Goal: Task Accomplishment & Management: Complete application form

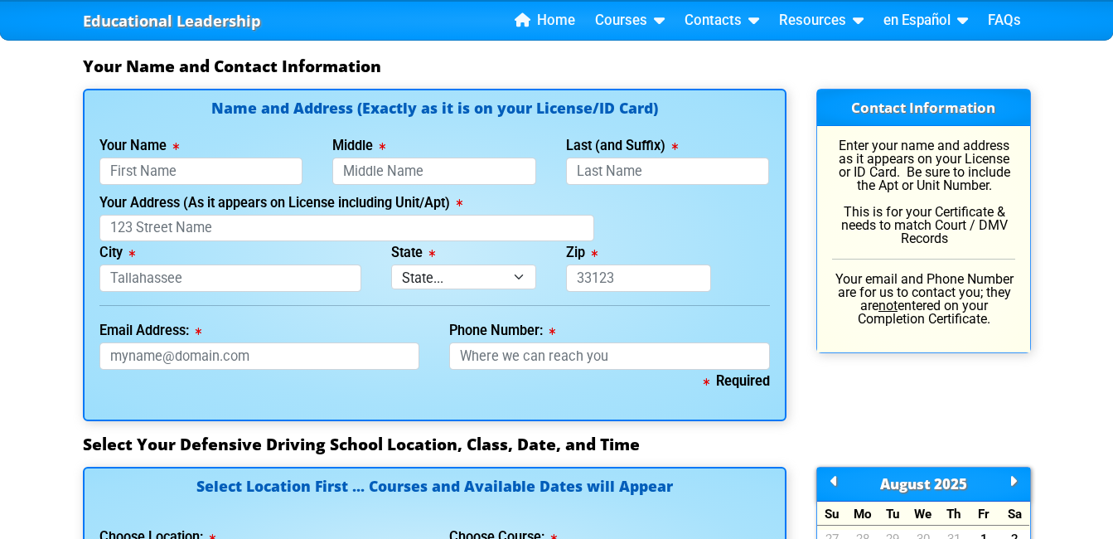
scroll to position [1191, 0]
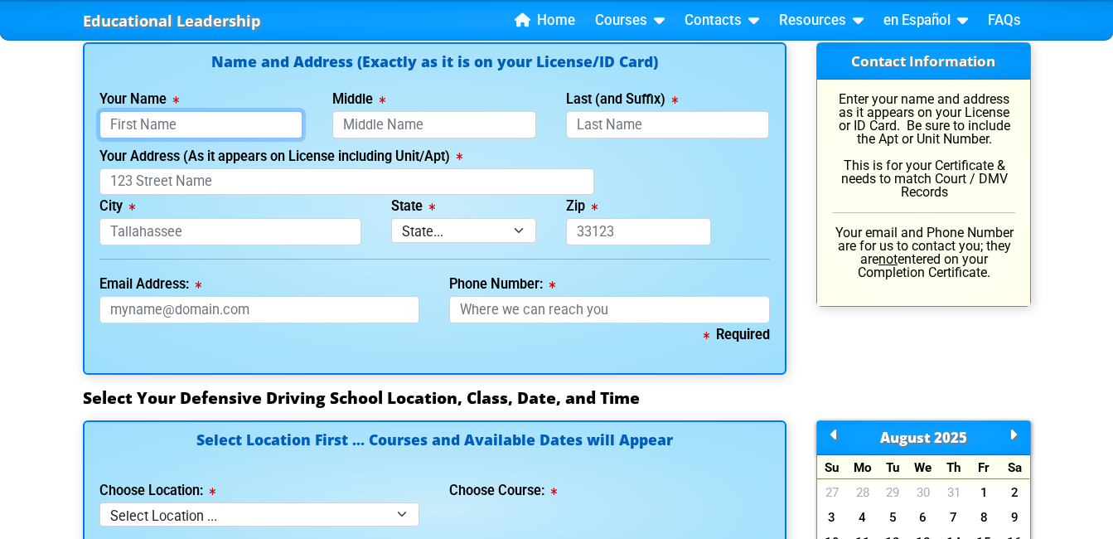
click at [136, 125] on input "Your Name" at bounding box center [201, 124] width 204 height 27
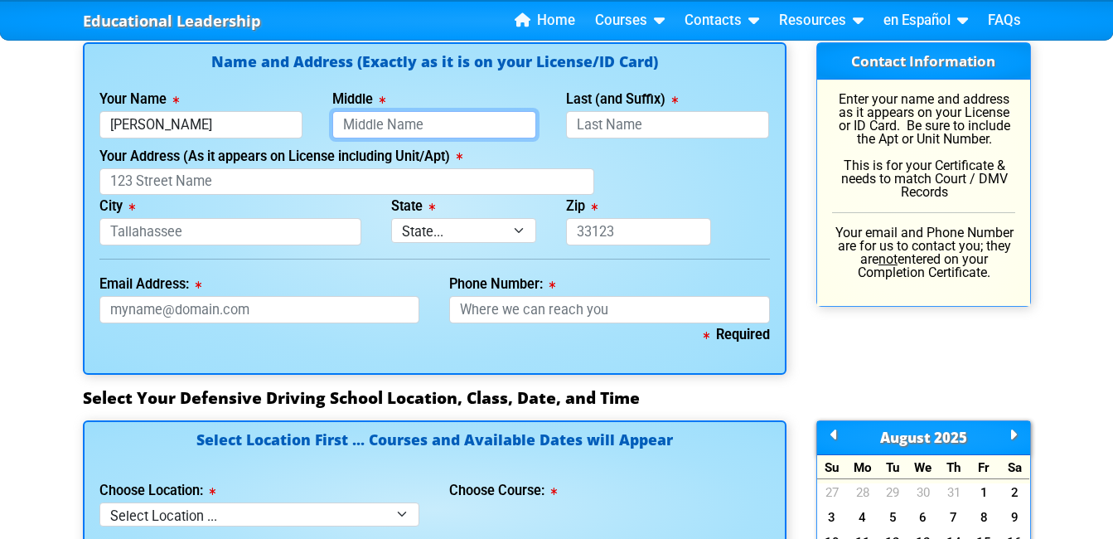
type input "[PERSON_NAME]"
type input "S"
type input "L"
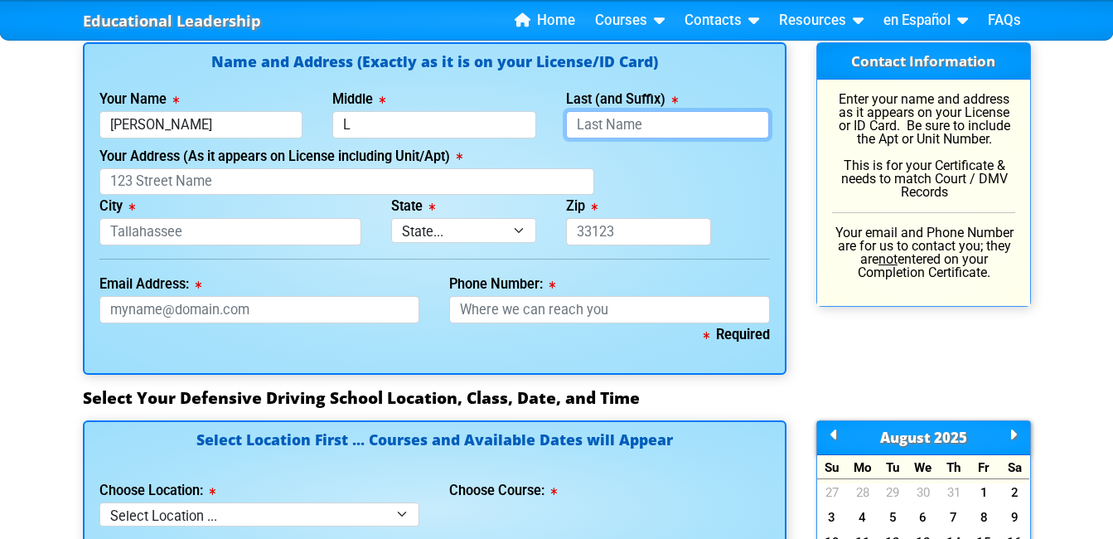
click at [604, 120] on input "Last (and Suffix)" at bounding box center [668, 124] width 204 height 27
type input "[PERSON_NAME]"
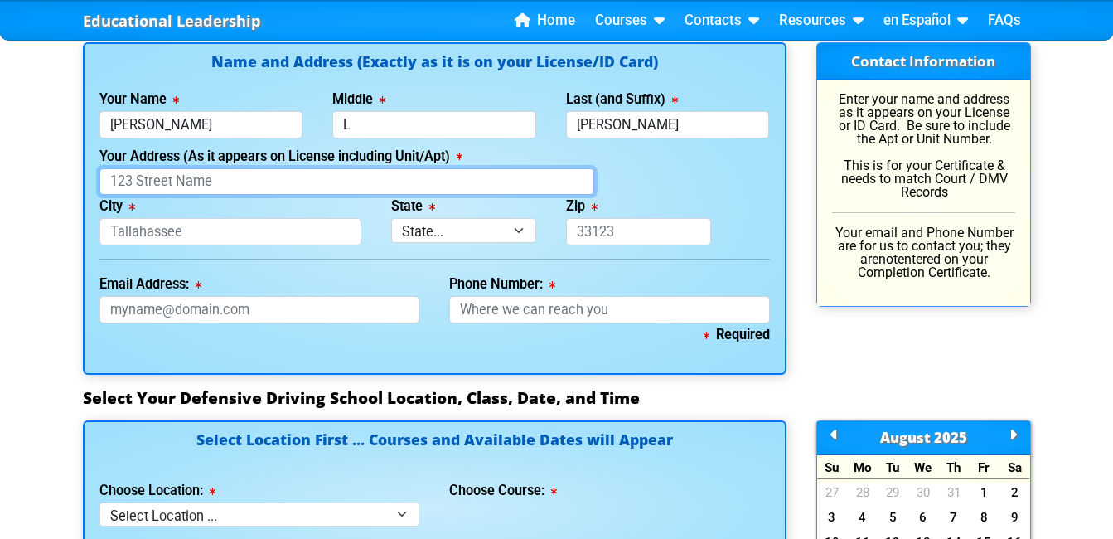
click at [358, 186] on input "Your Address (As it appears on License including Unit/Apt)" at bounding box center [347, 181] width 496 height 27
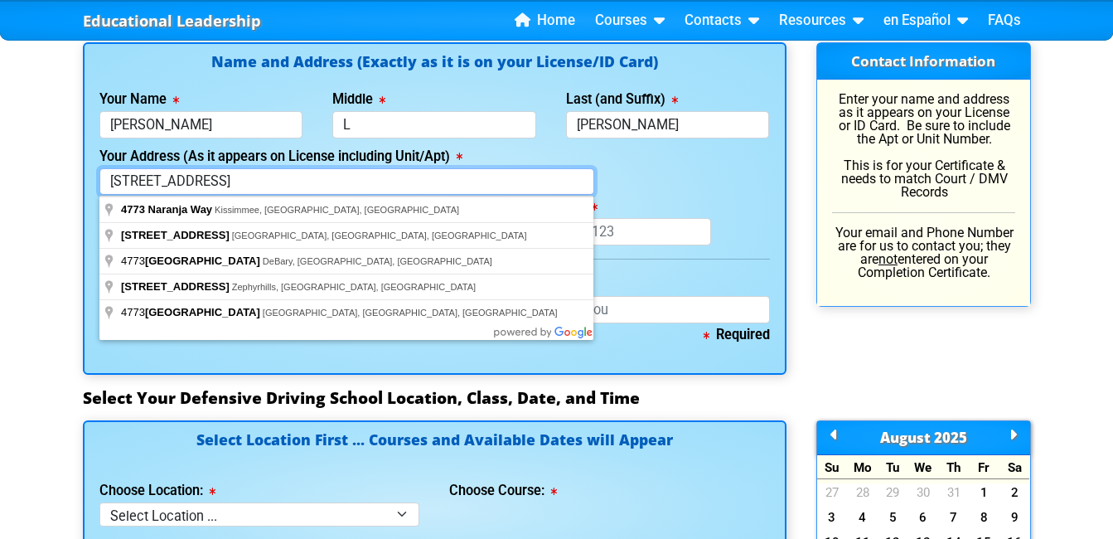
type input "[STREET_ADDRESS]"
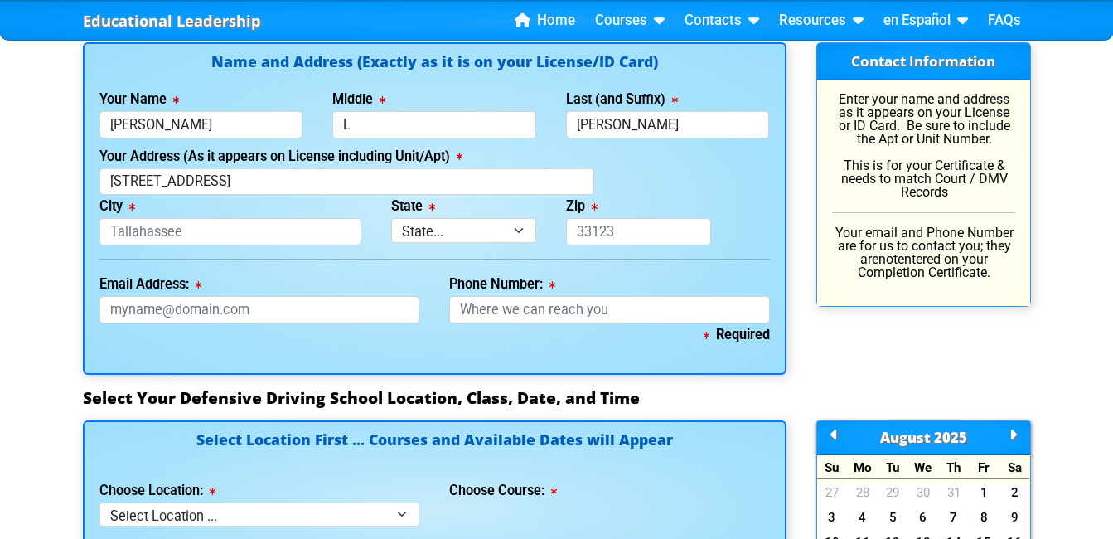
click at [724, 178] on div "Your Address (As it appears on License including Unit/Apt) [STREET_ADDRESS]" at bounding box center [435, 170] width 700 height 51
click at [225, 233] on input "City" at bounding box center [230, 231] width 262 height 27
type input "kissimmee"
click at [445, 232] on select "State... FL AK AL AR AZ CA CO CT DE GA HI IA ID IL IN KS [GEOGRAPHIC_DATA] LA M…" at bounding box center [463, 230] width 145 height 24
select select "{"fullName":"[US_STATE]","abbreviation":"FL","uniqueId":"1d559909-6cf0-4a4d-848…"
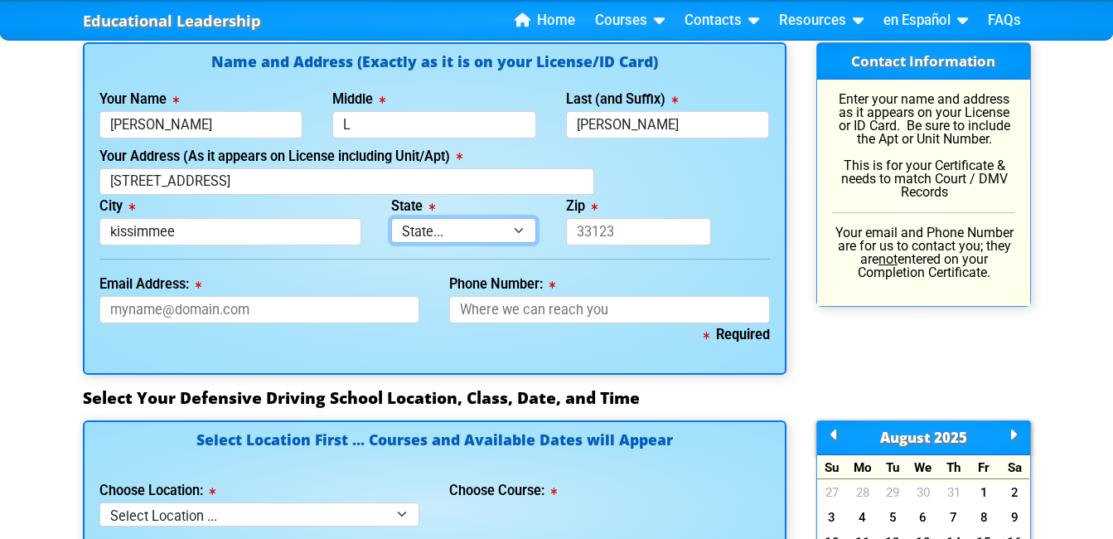
click at [391, 218] on select "State... FL AK AL AR AZ CA CO CT DE GA HI IA ID IL IN KS [GEOGRAPHIC_DATA] LA M…" at bounding box center [463, 230] width 145 height 24
click at [620, 239] on input "Zip" at bounding box center [638, 231] width 145 height 27
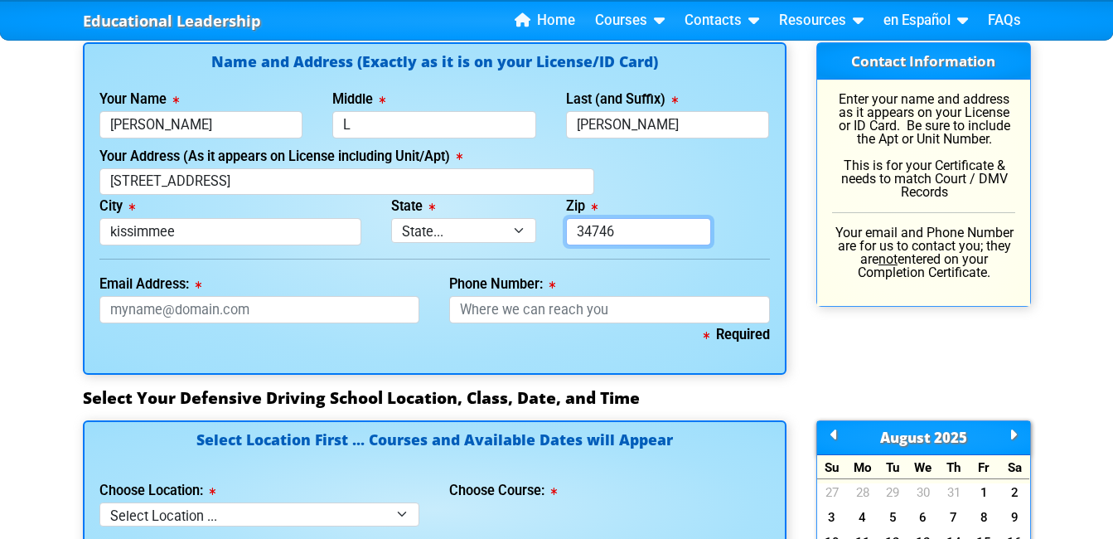
type input "34746"
click at [683, 210] on div "Zip 34746" at bounding box center [638, 220] width 175 height 51
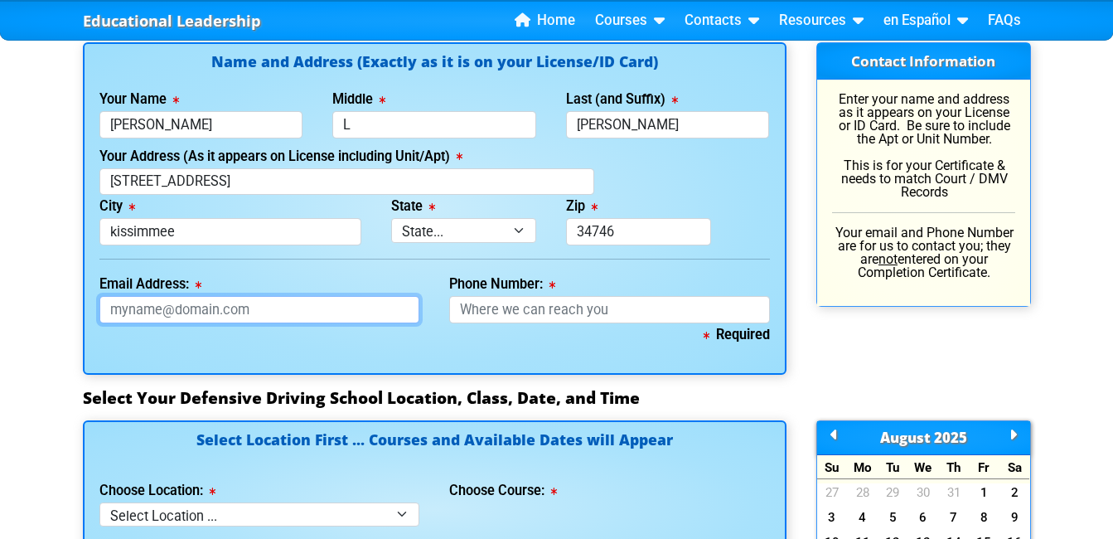
click at [247, 301] on input "Email Address:" at bounding box center [259, 309] width 321 height 27
type input "[EMAIL_ADDRESS][DOMAIN_NAME]"
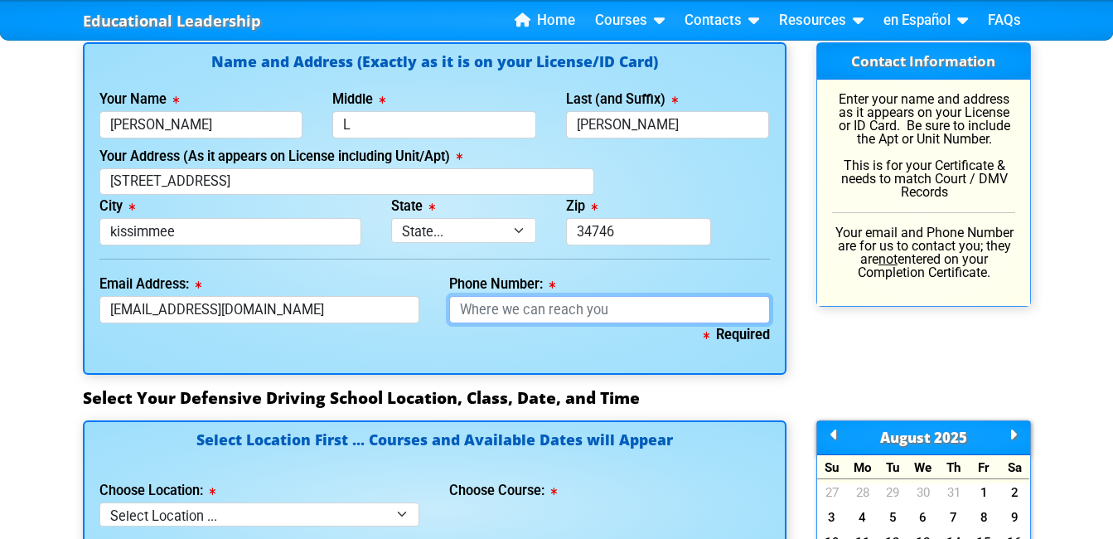
click at [534, 317] on input "Phone Number:" at bounding box center [609, 309] width 321 height 27
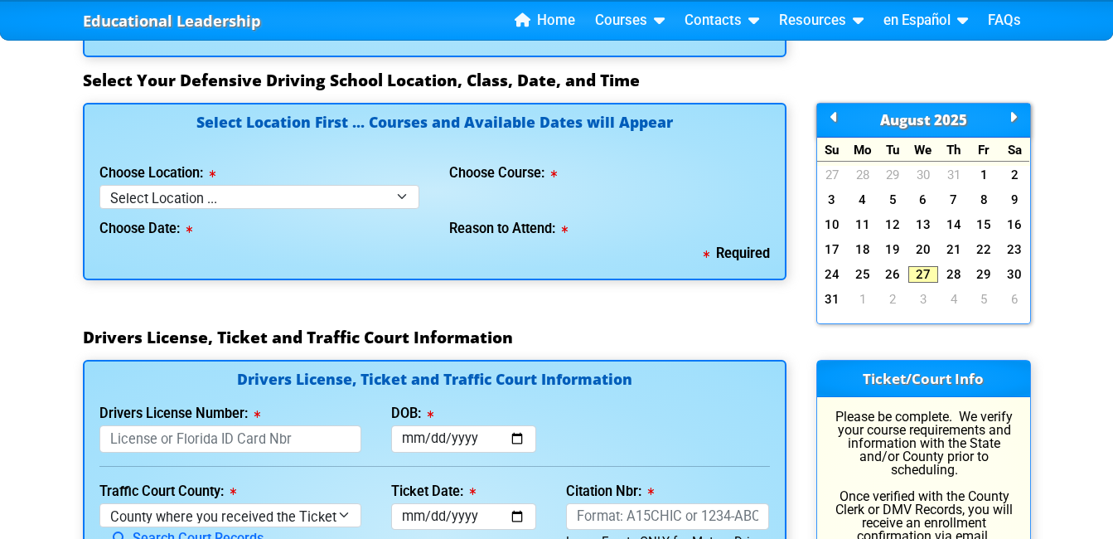
scroll to position [1524, 0]
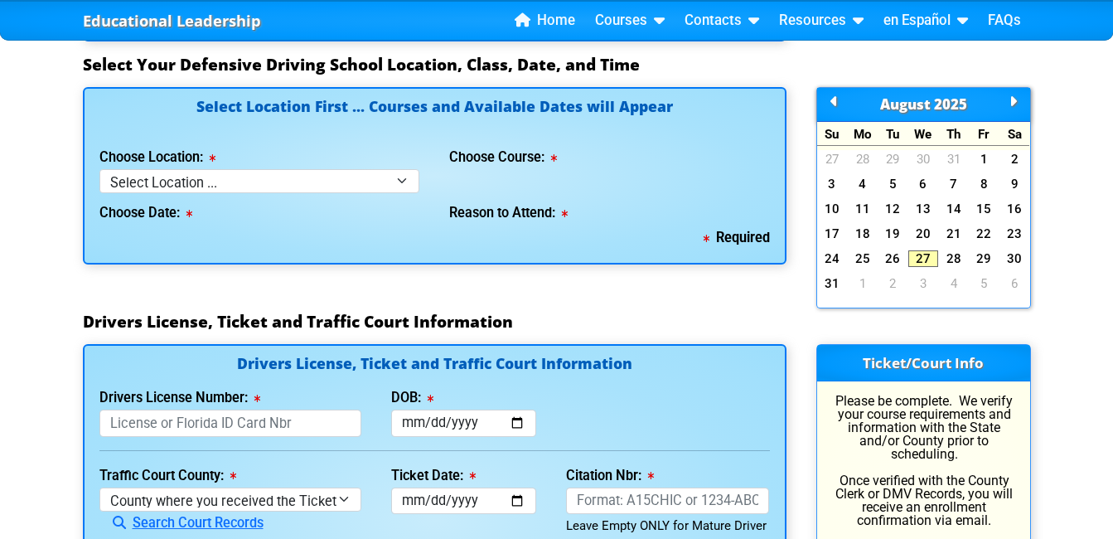
type input "[PHONE_NUMBER]"
click at [327, 185] on select "Select Location ... Tampa Orlando Kissimmee [GEOGRAPHIC_DATA] - en español [GEO…" at bounding box center [259, 181] width 321 height 24
select select "2"
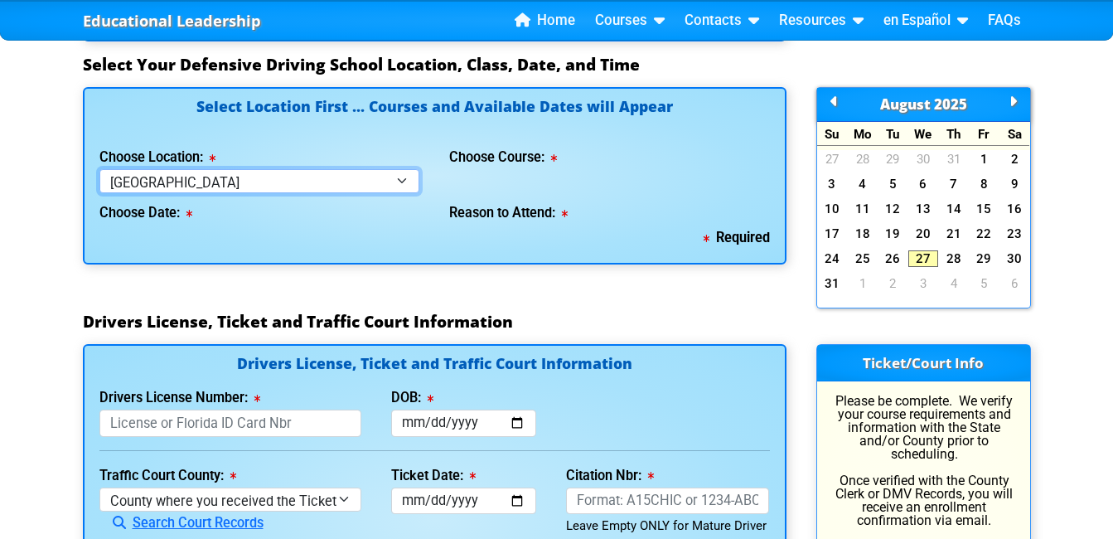
click at [99, 169] on select "Select Location ... Tampa Orlando Kissimmee [GEOGRAPHIC_DATA] - en español [GEO…" at bounding box center [259, 181] width 321 height 24
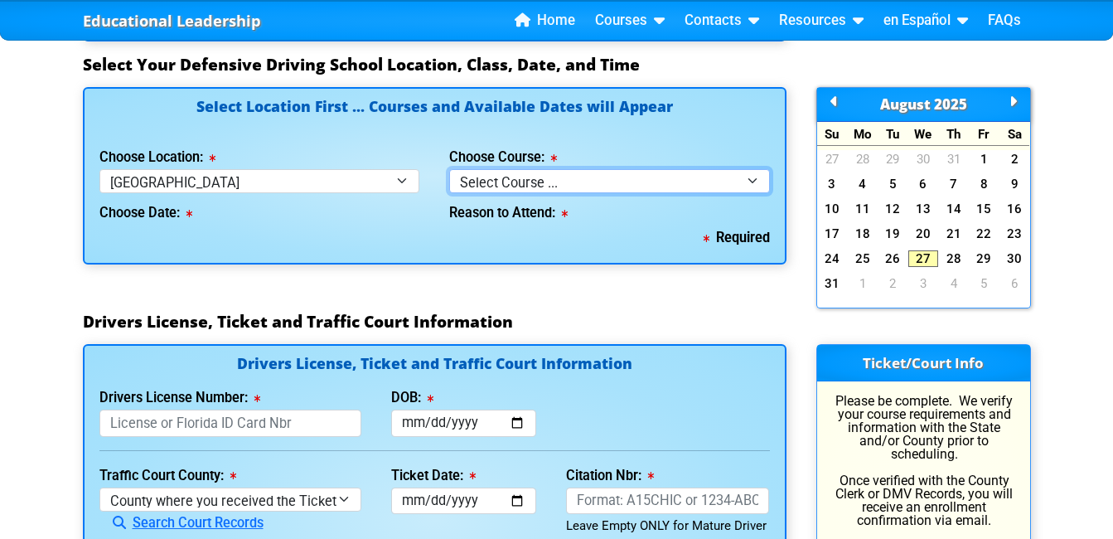
click at [507, 178] on select "Select Course ... 4 Hour BDI Class (Basic Course & TCAC) 4 Hour Under 25 Class …" at bounding box center [609, 181] width 321 height 24
select select "5"
click at [449, 169] on select "Select Course ... 4 Hour BDI Class (Basic Course & TCAC) 4 Hour Under 25 Class …" at bounding box center [609, 181] width 321 height 24
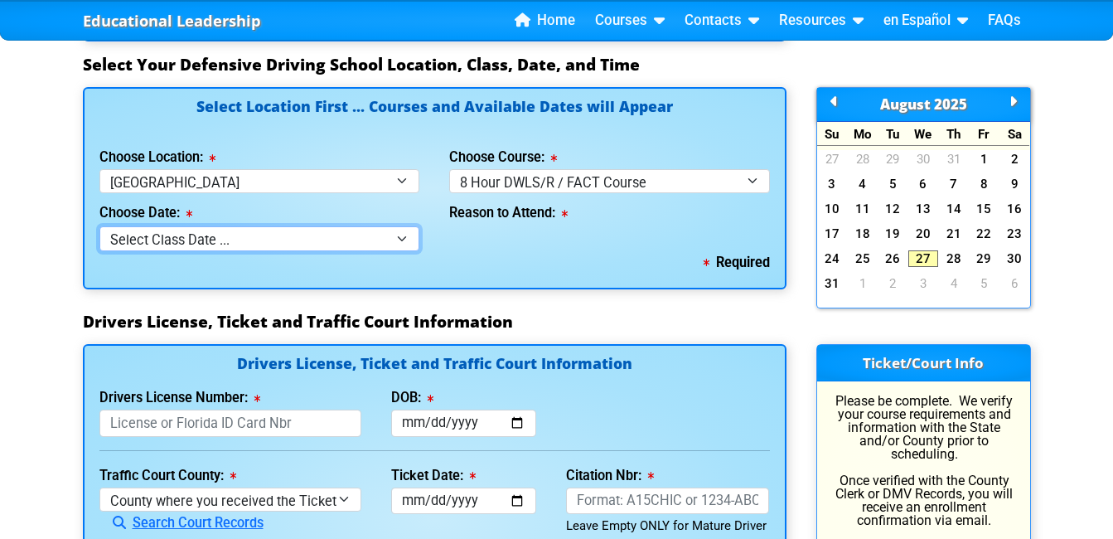
click at [328, 244] on select "Select Class Date ... [DATE] -- ([DATE] from 9:00am-6:00pm) [DATE] -- ([DATE] f…" at bounding box center [259, 238] width 321 height 24
select select "[DATE], 9"
click at [99, 226] on select "Select Class Date ... [DATE] -- ([DATE] from 9:00am-6:00pm) [DATE] -- ([DATE] f…" at bounding box center [259, 238] width 321 height 24
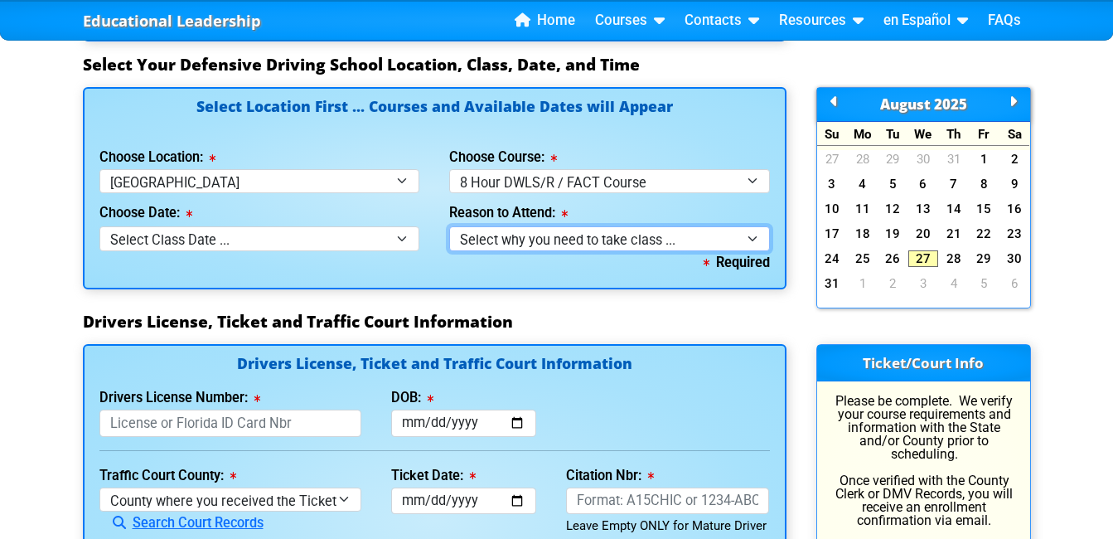
click at [594, 235] on select "Select why you need to take class ... Court Order for Driving on Suspended Lice…" at bounding box center [609, 238] width 321 height 24
click at [593, 293] on div "Select Location First ... Courses and Available Dates will Appear Choose Locati…" at bounding box center [434, 199] width 733 height 225
click at [593, 240] on select "Select why you need to take class ... Court Order for Driving on Suspended Lice…" at bounding box center [609, 238] width 321 height 24
select select "8 Hour DWLS/R - Court Ordered"
click at [449, 226] on select "Select why you need to take class ... Court Order for Driving on Suspended Lice…" at bounding box center [609, 238] width 321 height 24
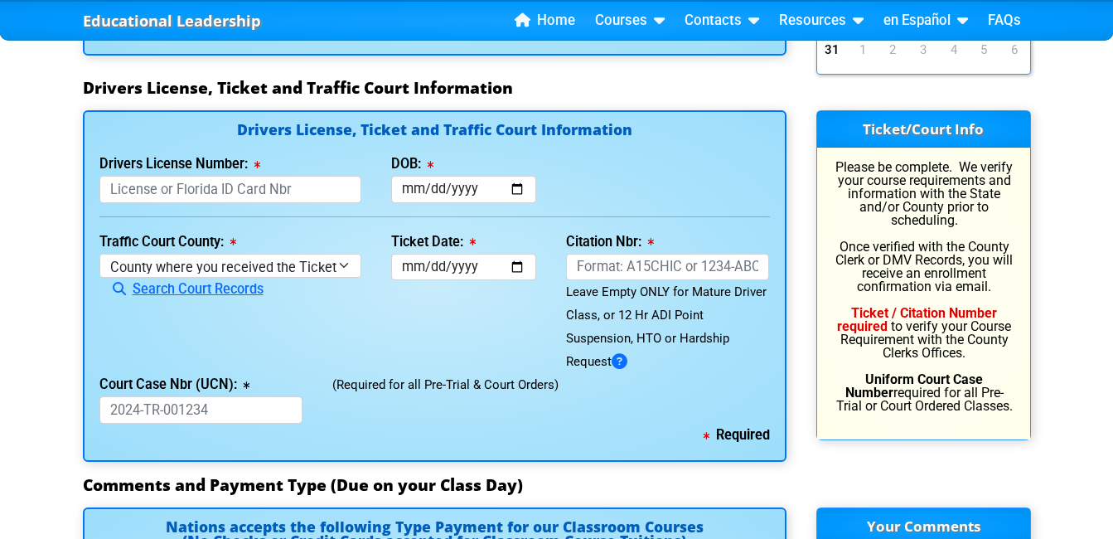
scroll to position [1769, 0]
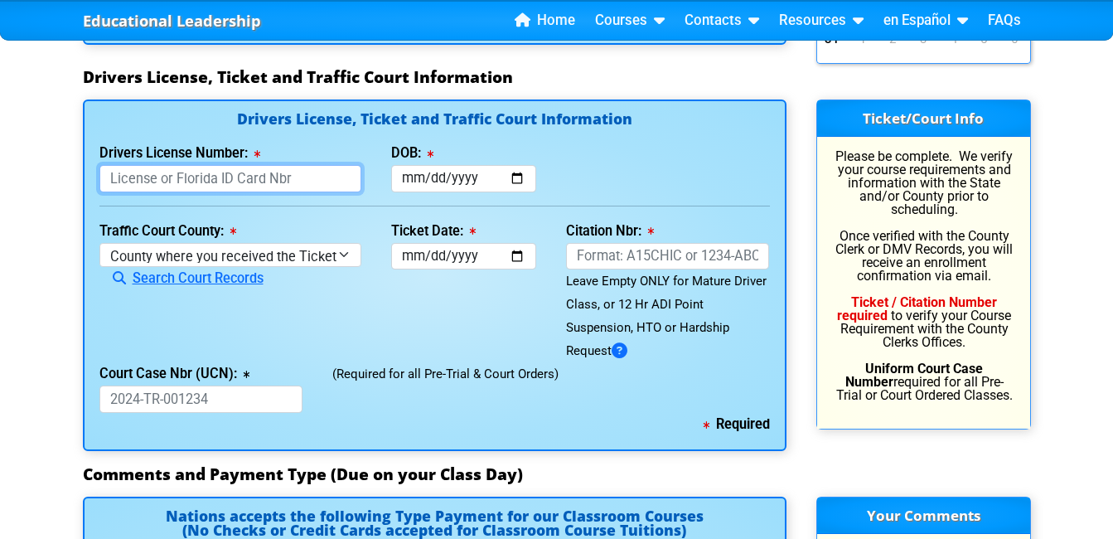
click at [288, 177] on input "Drivers License Number:" at bounding box center [230, 178] width 262 height 27
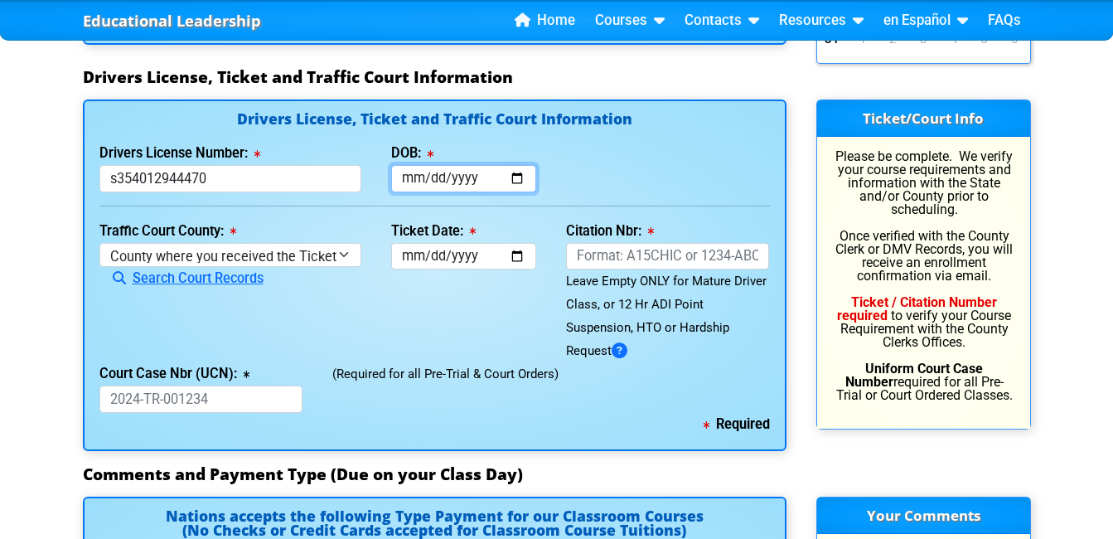
type input "S354012944470"
drag, startPoint x: 438, startPoint y: 165, endPoint x: 438, endPoint y: 178, distance: 13.3
click at [438, 178] on input "DOB:" at bounding box center [463, 178] width 145 height 27
type input "[DATE]"
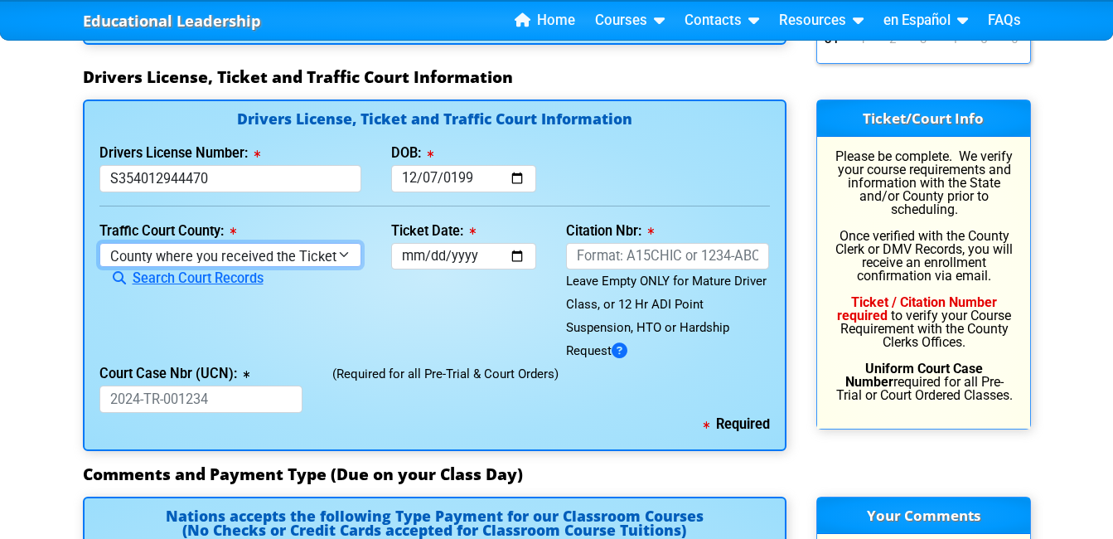
click at [291, 259] on select "County where you received the Ticket Out of State Out of State - [US_STATE] Out…" at bounding box center [230, 255] width 262 height 24
click at [341, 364] on div "(Required for all Pre-Trial & Court Orders)" at bounding box center [550, 387] width 467 height 51
click at [301, 254] on select "County where you received the Ticket Out of State Out of State - [US_STATE] Out…" at bounding box center [230, 255] width 262 height 24
select select "{"countyName":"Osceola","state":"[US_STATE]","uniqueId":"e0d9688b-550c-4624-8ae…"
click at [99, 243] on select "County where you received the Ticket Out of State Out of State - [US_STATE] Out…" at bounding box center [230, 255] width 262 height 24
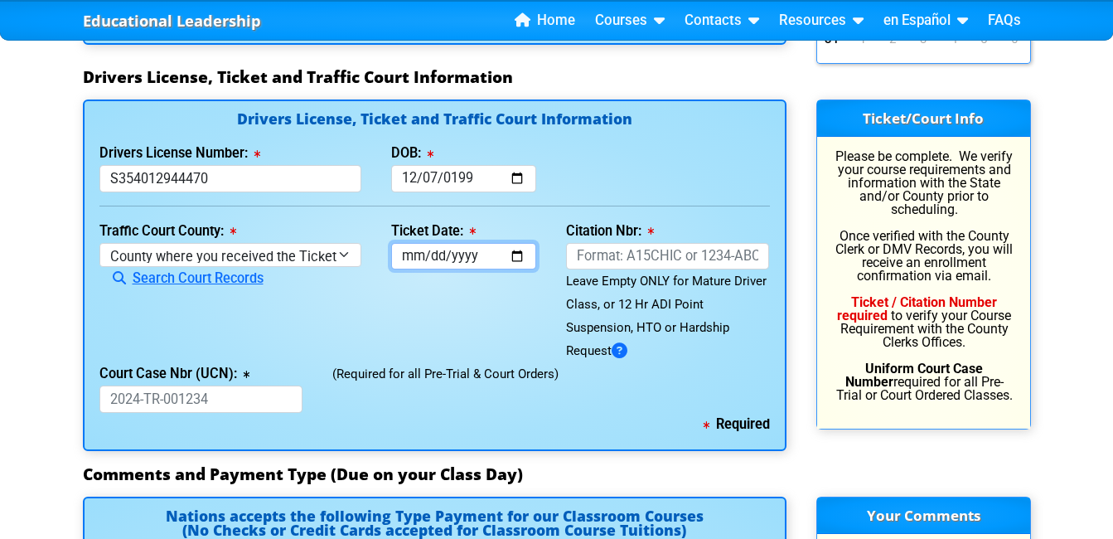
click at [464, 259] on input "Ticket Date:" at bounding box center [463, 256] width 145 height 27
click at [404, 259] on input "Ticket Date:" at bounding box center [463, 256] width 145 height 27
type input "[DATE]"
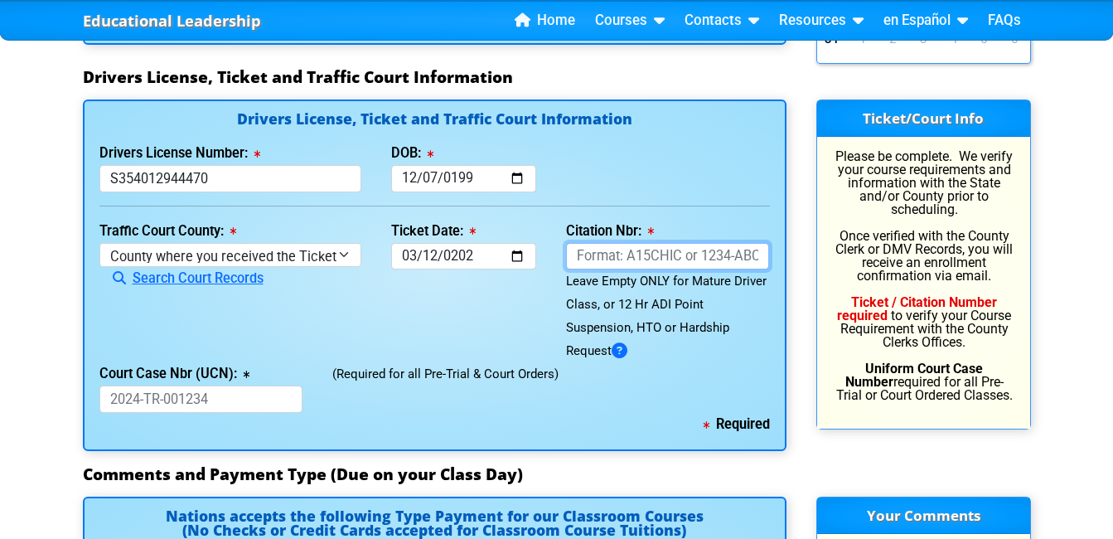
click at [716, 261] on input "Citation Nbr:" at bounding box center [668, 256] width 204 height 27
type input "AJ5DP8E"
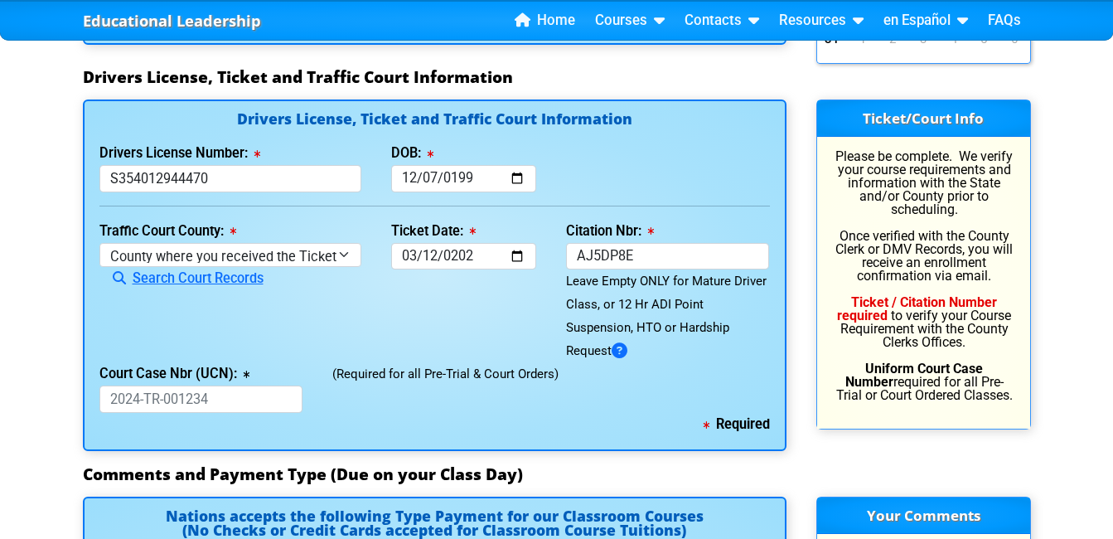
click at [336, 424] on div "Required" at bounding box center [434, 424] width 670 height 23
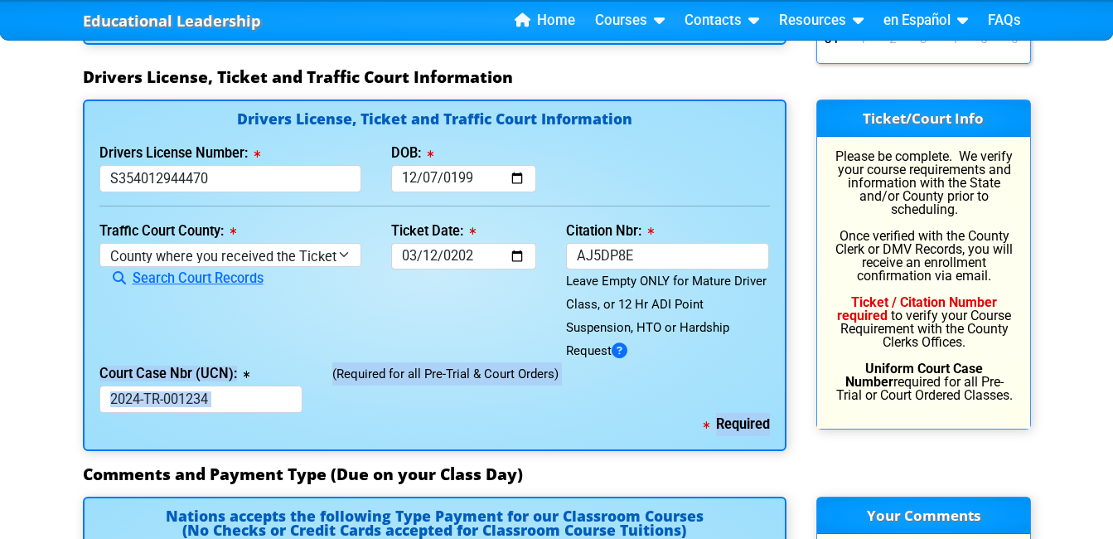
drag, startPoint x: 336, startPoint y: 424, endPoint x: 660, endPoint y: 362, distance: 329.1
click at [660, 362] on div "Drivers License, Ticket and Traffic Court Information Drivers License Number: […" at bounding box center [435, 274] width 704 height 351
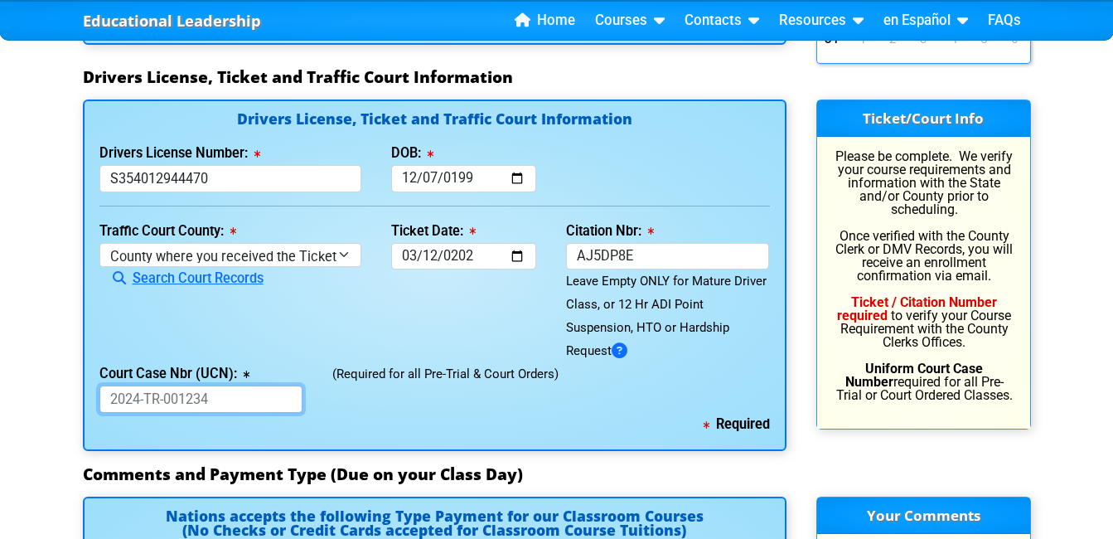
click at [193, 404] on input "Court Case Nbr (UCN):" at bounding box center [201, 398] width 204 height 27
type input "2024-TR-014017"
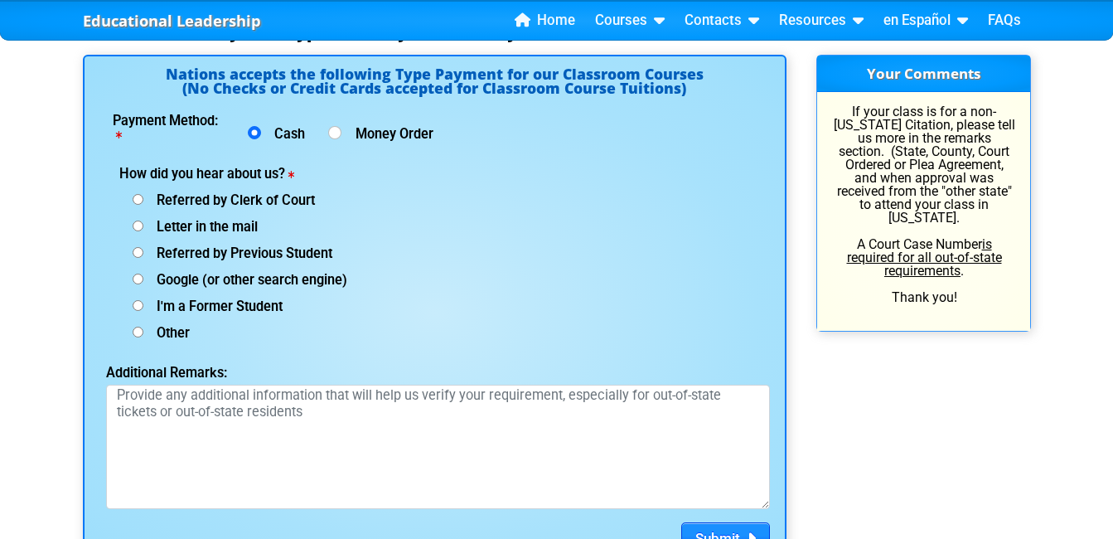
scroll to position [2231, 0]
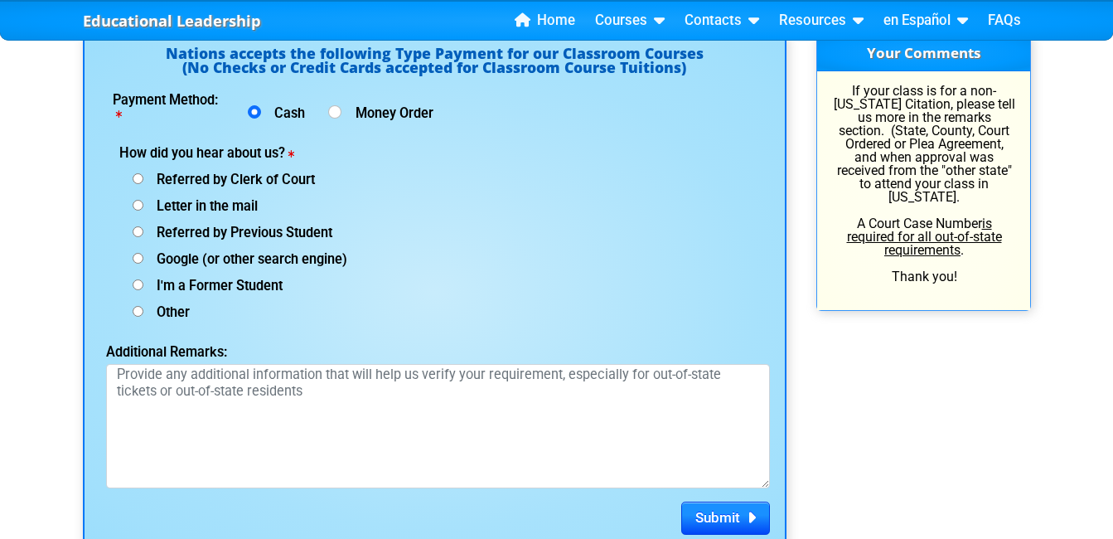
click at [140, 177] on input "Referred by Clerk of Court" at bounding box center [138, 178] width 11 height 11
radio input "true"
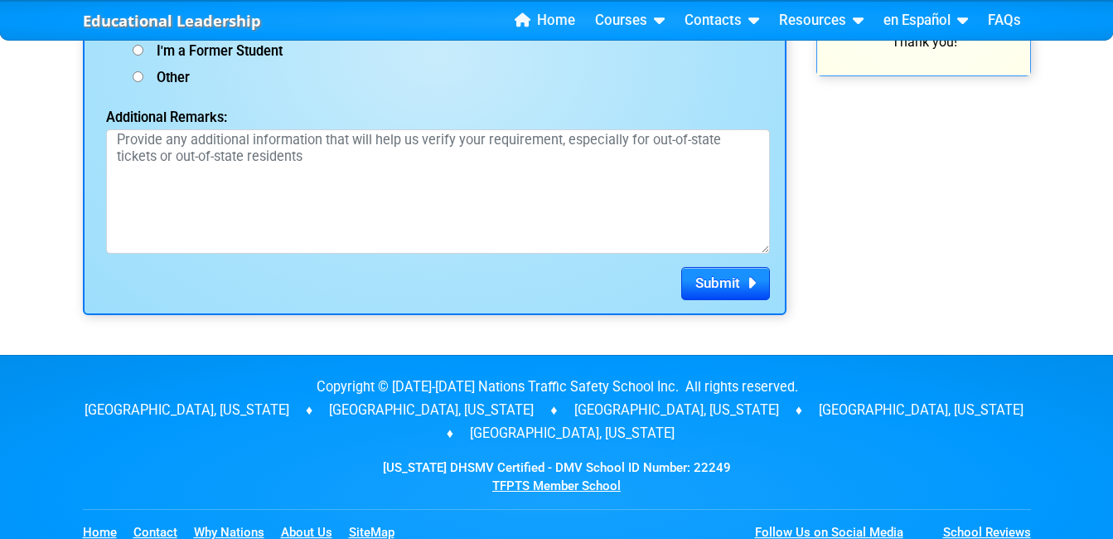
scroll to position [2486, 0]
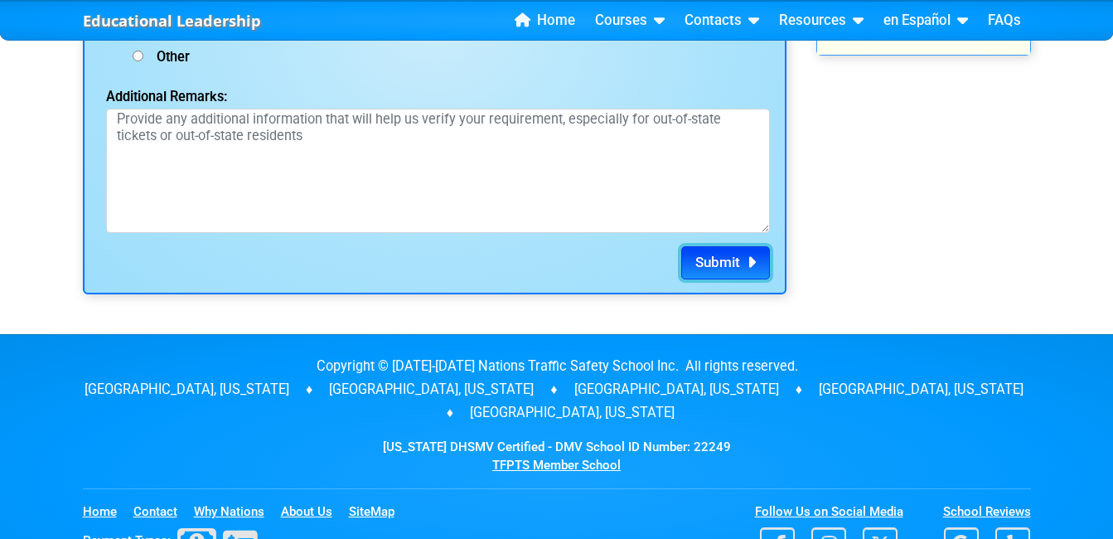
click at [688, 259] on button "Submit" at bounding box center [725, 262] width 89 height 33
